Goal: Task Accomplishment & Management: Use online tool/utility

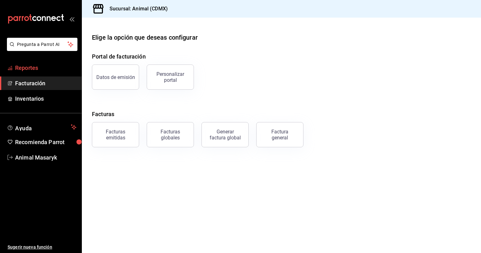
click at [41, 68] on span "Reportes" at bounding box center [45, 68] width 61 height 9
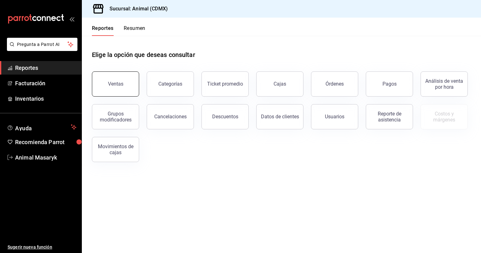
click at [122, 87] on button "Ventas" at bounding box center [115, 84] width 47 height 25
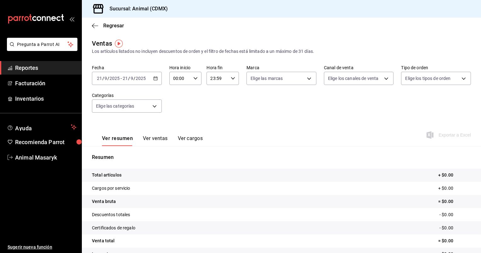
click at [157, 80] on icon "button" at bounding box center [155, 78] width 4 height 4
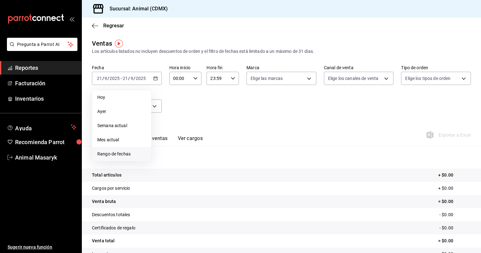
click at [107, 152] on span "Rango de fechas" at bounding box center [121, 154] width 49 height 7
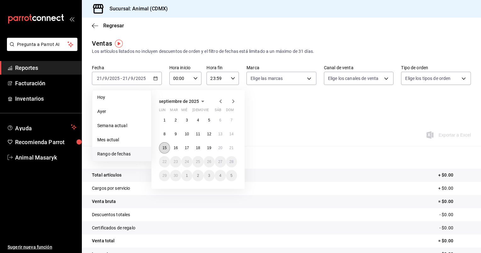
click at [164, 147] on abbr "15" at bounding box center [165, 148] width 4 height 4
click at [231, 149] on abbr "21" at bounding box center [232, 148] width 4 height 4
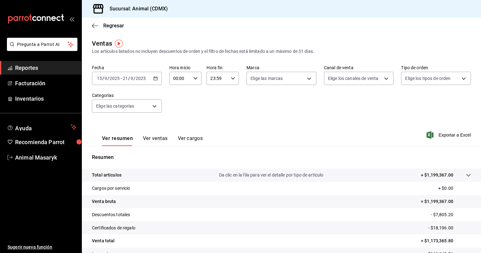
click at [196, 80] on icon "button" at bounding box center [195, 78] width 4 height 4
click at [177, 125] on span "05" at bounding box center [177, 123] width 6 height 5
type input "05:00"
click at [231, 77] on div at bounding box center [240, 126] width 481 height 253
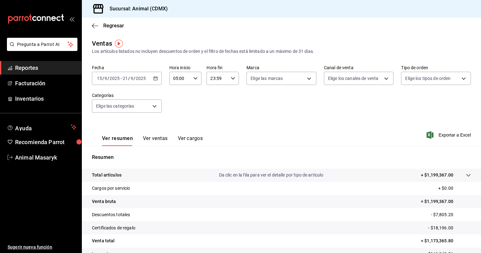
click at [231, 77] on icon "button" at bounding box center [233, 78] width 4 height 4
click at [213, 118] on span "05" at bounding box center [213, 116] width 6 height 5
click at [233, 92] on button "00" at bounding box center [230, 94] width 14 height 13
type input "05:00"
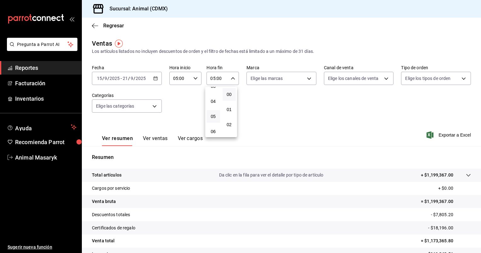
click at [307, 79] on div at bounding box center [240, 126] width 481 height 253
click at [307, 79] on body "Pregunta a Parrot AI Reportes Facturación Inventarios Ayuda Recomienda Parrot A…" at bounding box center [240, 126] width 481 height 253
click at [273, 108] on div "Ver todas" at bounding box center [265, 102] width 32 height 14
type input "cb0f6aec-1481-4e37-861c-bab9b3a65b14"
checkbox input "true"
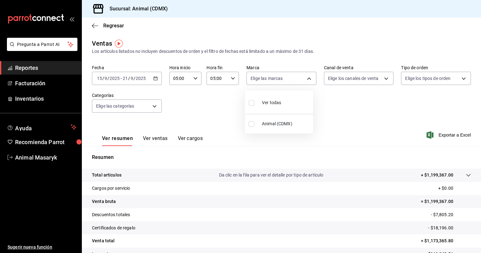
checkbox input "true"
click at [383, 80] on div at bounding box center [240, 126] width 481 height 253
click at [383, 80] on body "Pregunta a Parrot AI Reportes Facturación Inventarios Ayuda Recomienda Parrot A…" at bounding box center [240, 126] width 481 height 253
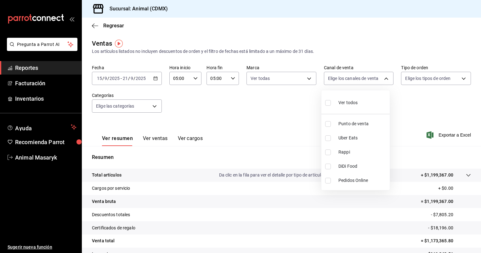
click at [349, 106] on div "Ver todos" at bounding box center [341, 102] width 32 height 14
type input "PARROT,UBER_EATS,RAPPI,DIDI_FOOD,ONLINE"
checkbox input "true"
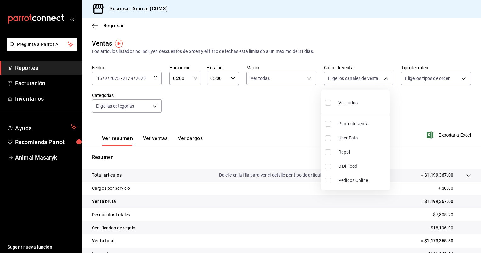
checkbox input "true"
click at [459, 79] on div at bounding box center [240, 126] width 481 height 253
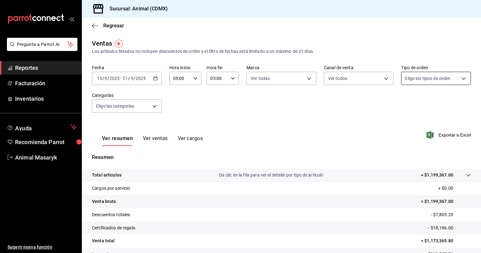
click at [460, 79] on body "Pregunta a Parrot AI Reportes Facturación Inventarios Ayuda Recomienda Parrot A…" at bounding box center [240, 126] width 481 height 253
click at [423, 101] on span "Ver todos" at bounding box center [424, 103] width 19 height 7
type input "ad44a823-99d3-4372-a913-4cf57f2a9ac0,b8ee5ff1-85c8-4a81-aa51-555e6c8ba0c6,EXTER…"
checkbox input "true"
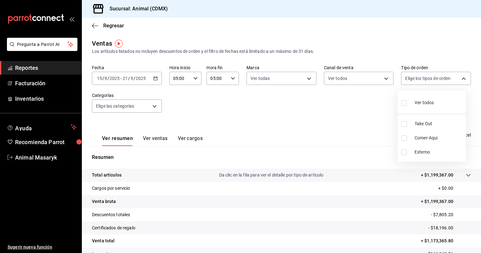
checkbox input "true"
click at [153, 105] on div at bounding box center [240, 126] width 481 height 253
click at [153, 105] on body "Pregunta a Parrot AI Reportes Facturación Inventarios Ayuda Recomienda Parrot A…" at bounding box center [240, 126] width 481 height 253
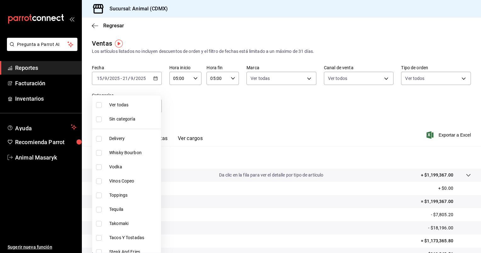
click at [139, 102] on span "Ver todas" at bounding box center [133, 105] width 49 height 7
type input "281688af-6220-48ae-86b9-ca5e6f63eb3e,2ffeebaa-176c-4024-95f8-553ffecca8da,37769…"
checkbox input "true"
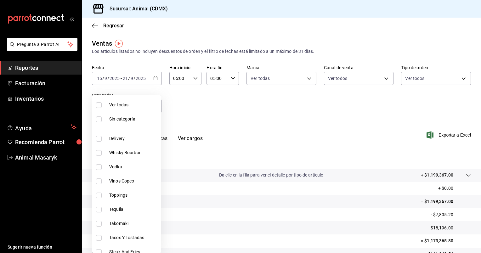
checkbox input "true"
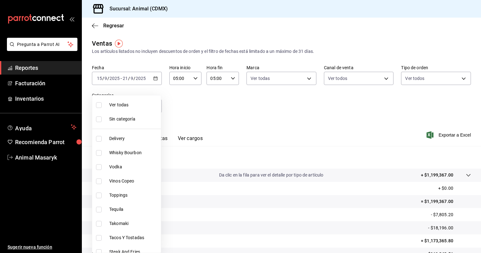
checkbox input "true"
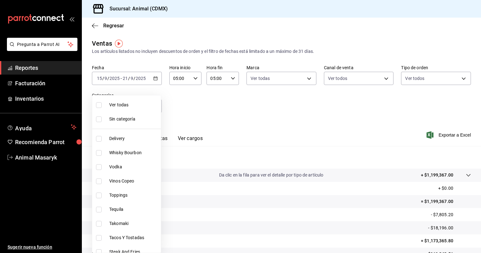
checkbox input "true"
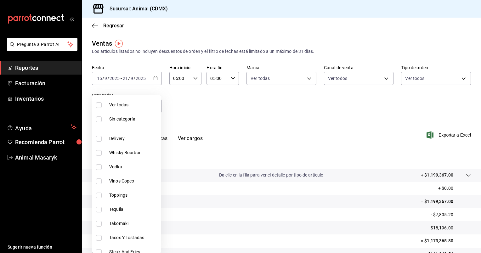
checkbox input "true"
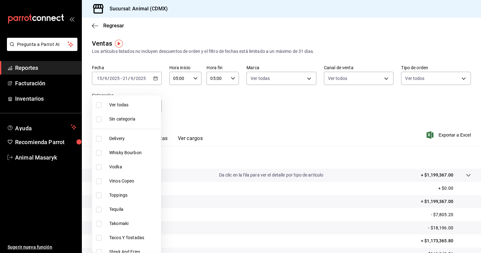
checkbox input "true"
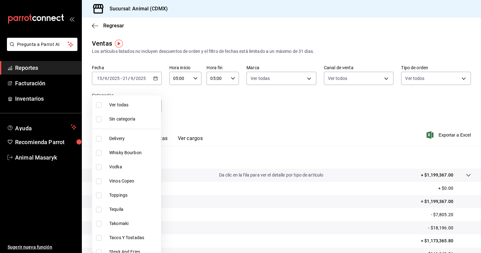
checkbox input "true"
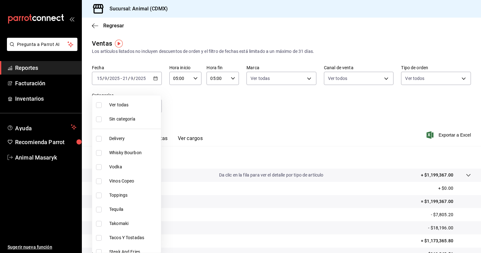
checkbox input "true"
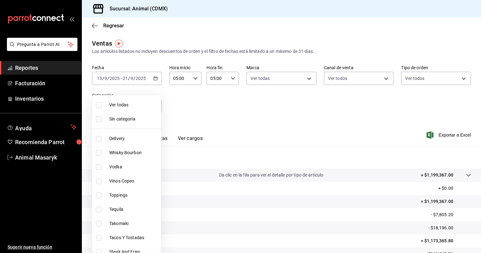
checkbox input "true"
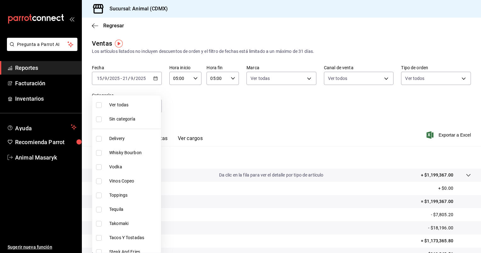
checkbox input "true"
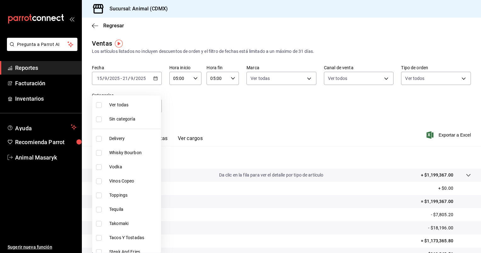
checkbox input "true"
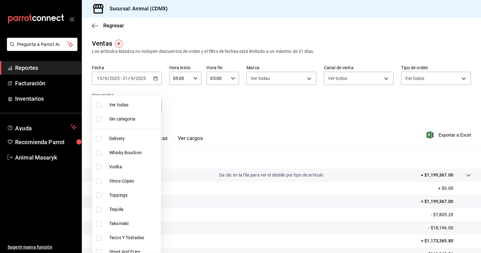
checkbox input "true"
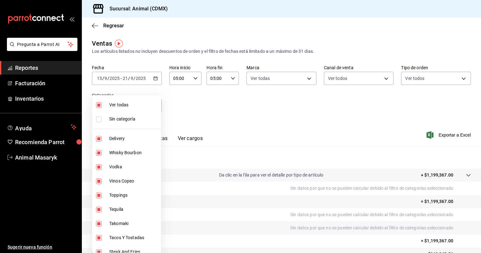
click at [374, 123] on div at bounding box center [240, 126] width 481 height 253
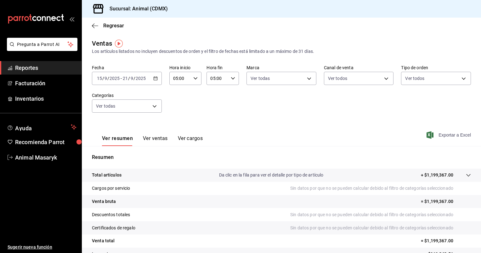
click at [447, 135] on span "Exportar a Excel" at bounding box center [449, 135] width 43 height 8
